Goal: Task Accomplishment & Management: Manage account settings

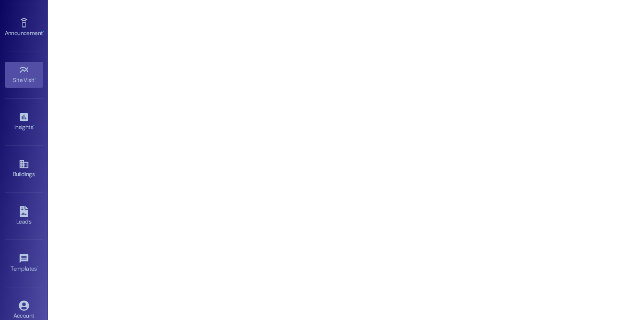
scroll to position [136, 0]
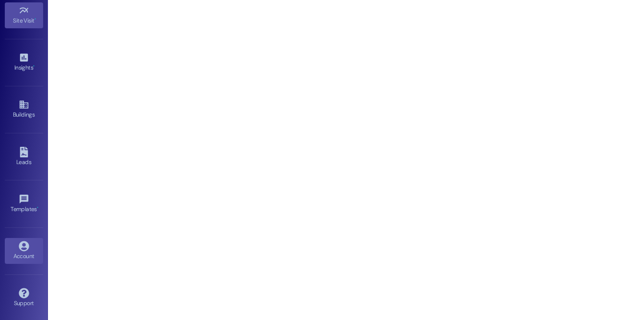
click at [20, 247] on icon at bounding box center [24, 246] width 11 height 11
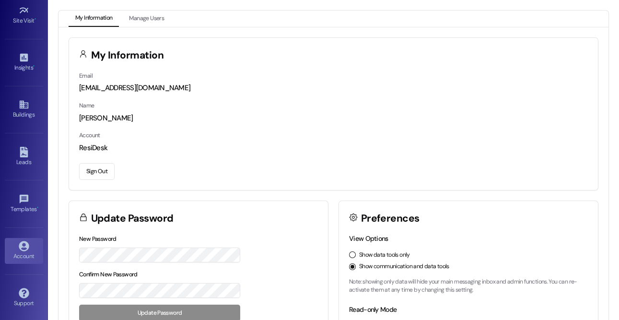
click at [96, 173] on button "Sign Out" at bounding box center [96, 171] width 35 height 17
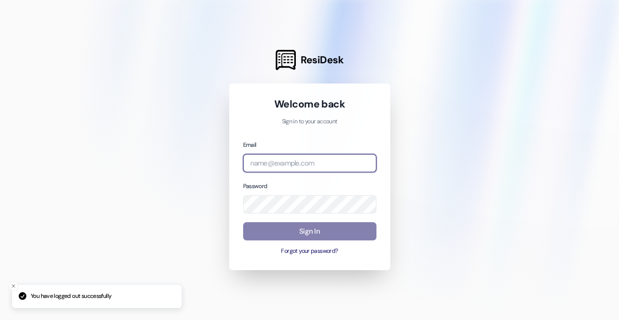
click at [287, 164] on input "email" at bounding box center [309, 163] width 133 height 19
type input "[EMAIL_ADDRESS][DOMAIN_NAME]"
